Goal: Information Seeking & Learning: Learn about a topic

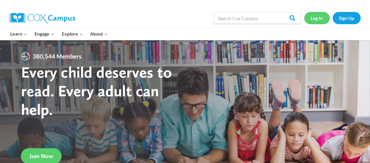
click at [318, 19] on link "Log In" at bounding box center [316, 18] width 25 height 12
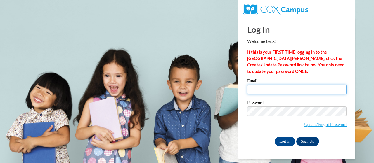
click at [285, 87] on input "Email" at bounding box center [296, 90] width 99 height 10
type input "[EMAIL_ADDRESS][DOMAIN_NAME]"
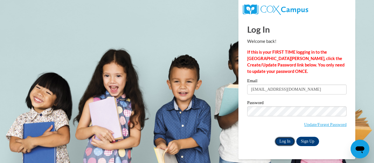
click at [287, 142] on input "Log In" at bounding box center [285, 141] width 20 height 9
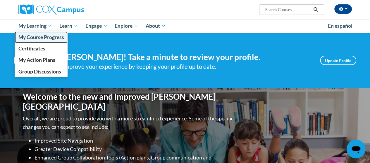
click at [36, 34] on span "My Course Progress" at bounding box center [41, 37] width 46 height 6
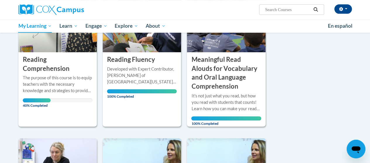
scroll to position [113, 0]
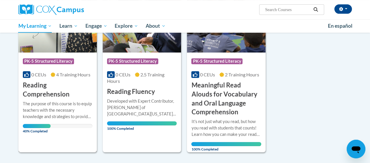
click at [47, 102] on div "The purpose of this course is to equip teachers with the necessary knowledge an…" at bounding box center [58, 110] width 70 height 19
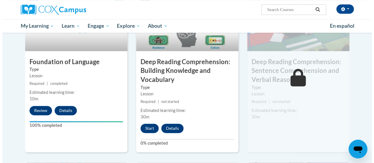
scroll to position [313, 0]
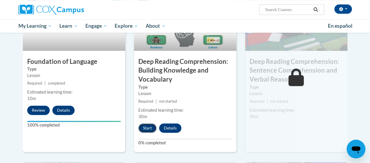
click at [148, 125] on button "Start" at bounding box center [147, 128] width 18 height 9
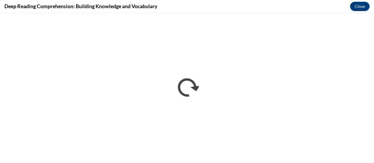
scroll to position [0, 0]
